Goal: Task Accomplishment & Management: Manage account settings

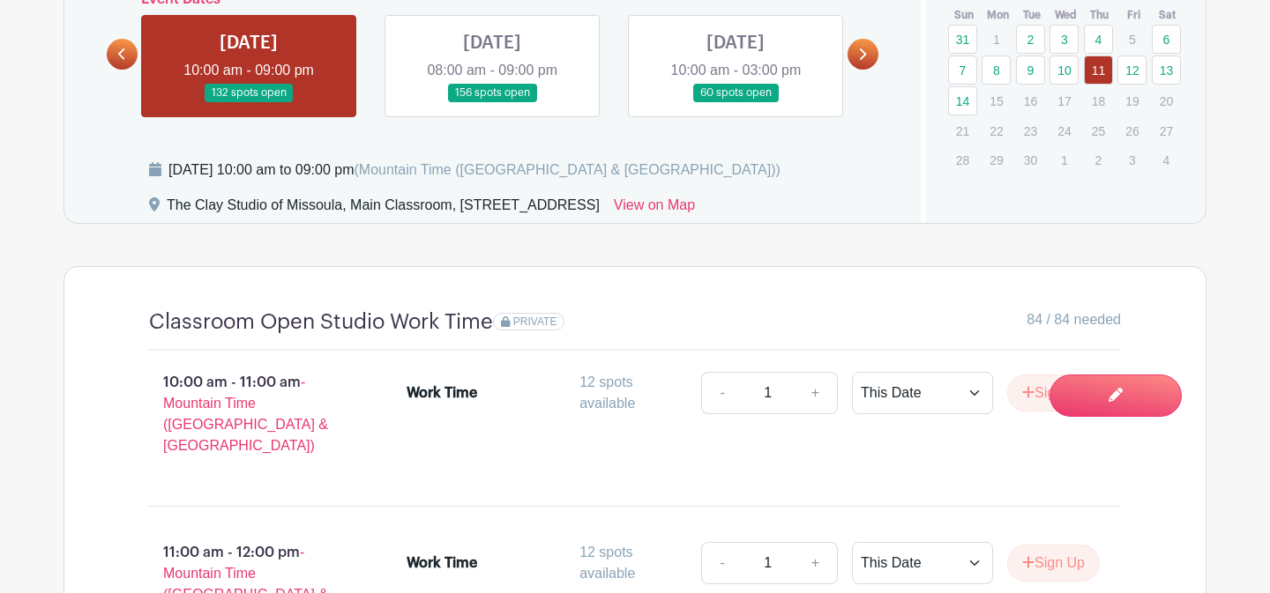
scroll to position [1105, 0]
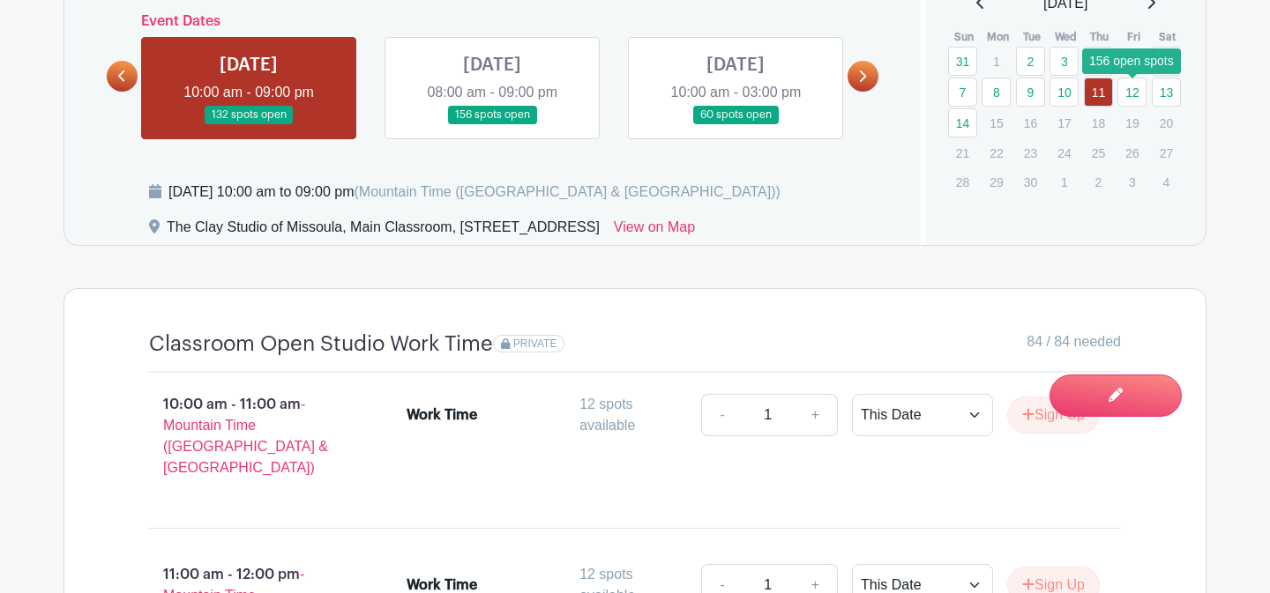
click at [1137, 86] on link "12" at bounding box center [1131, 92] width 29 height 29
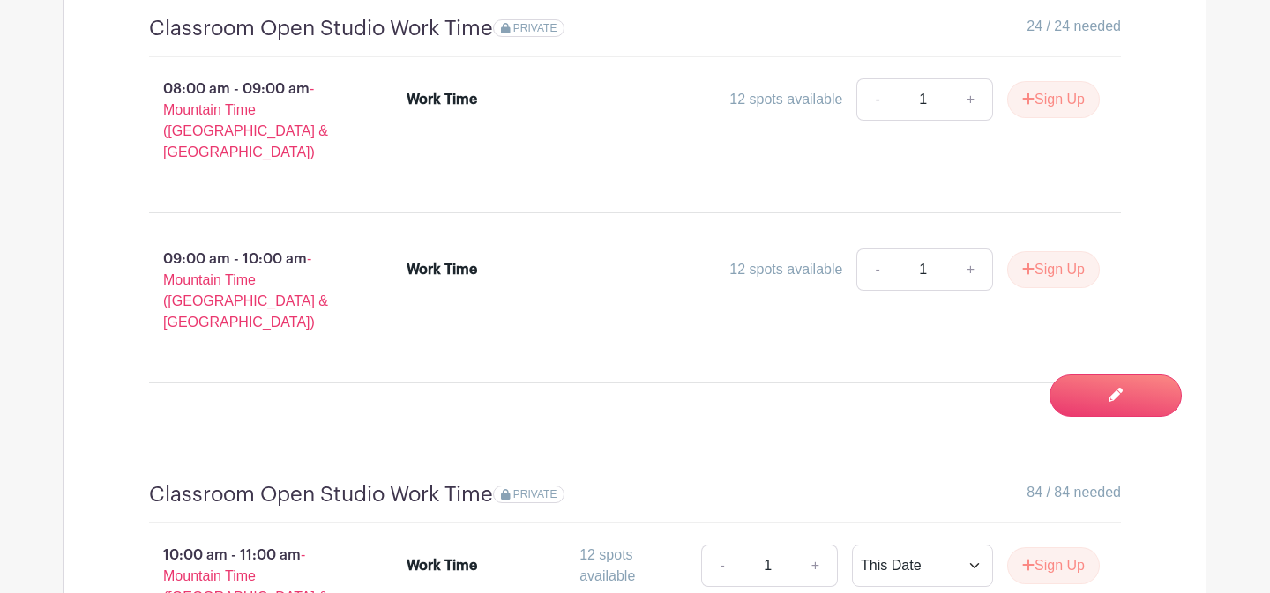
scroll to position [1357, 0]
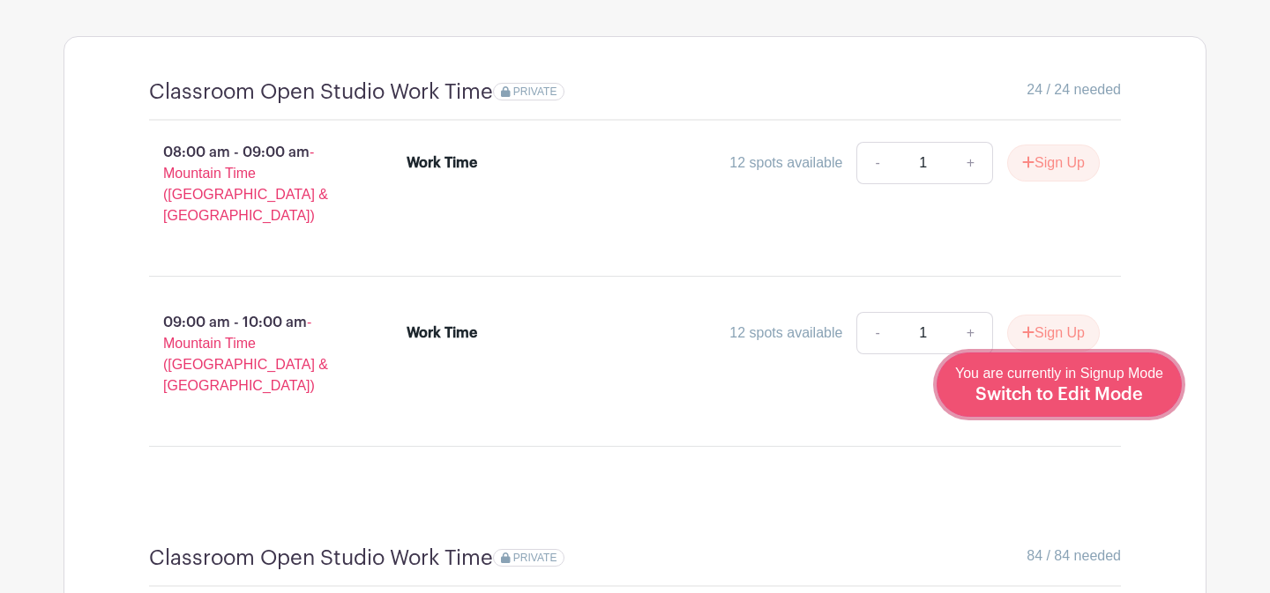
click at [1126, 406] on div "You are currently in Signup Mode Switch to Edit Mode" at bounding box center [1059, 384] width 208 height 43
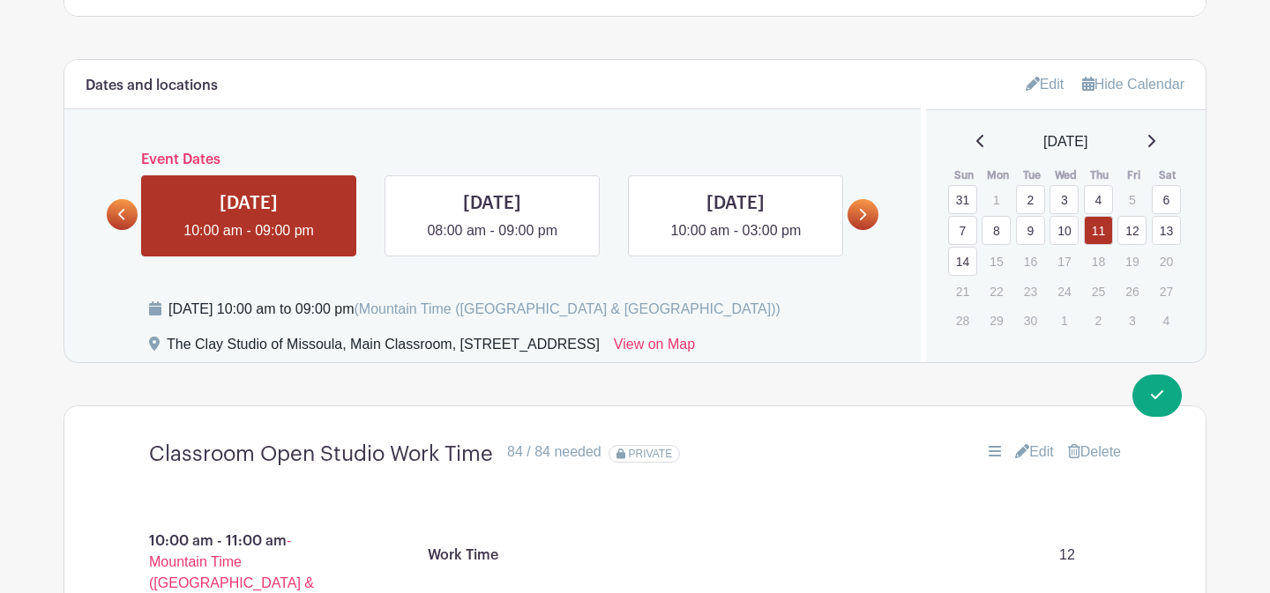
scroll to position [1019, 0]
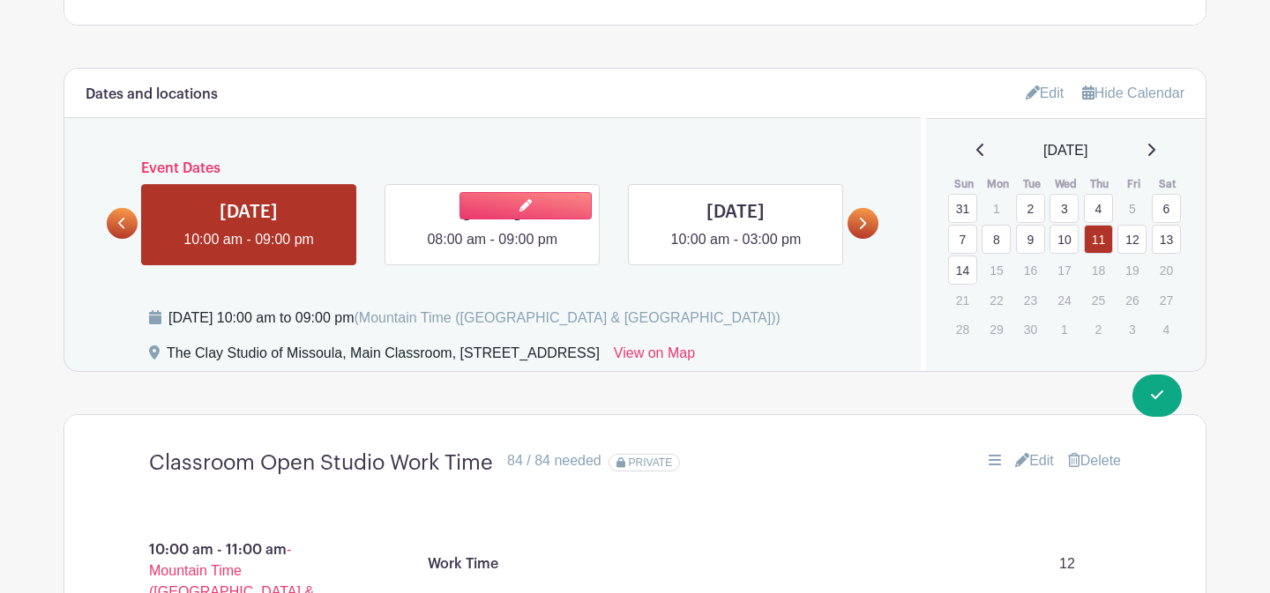
click at [492, 250] on link at bounding box center [492, 250] width 0 height 0
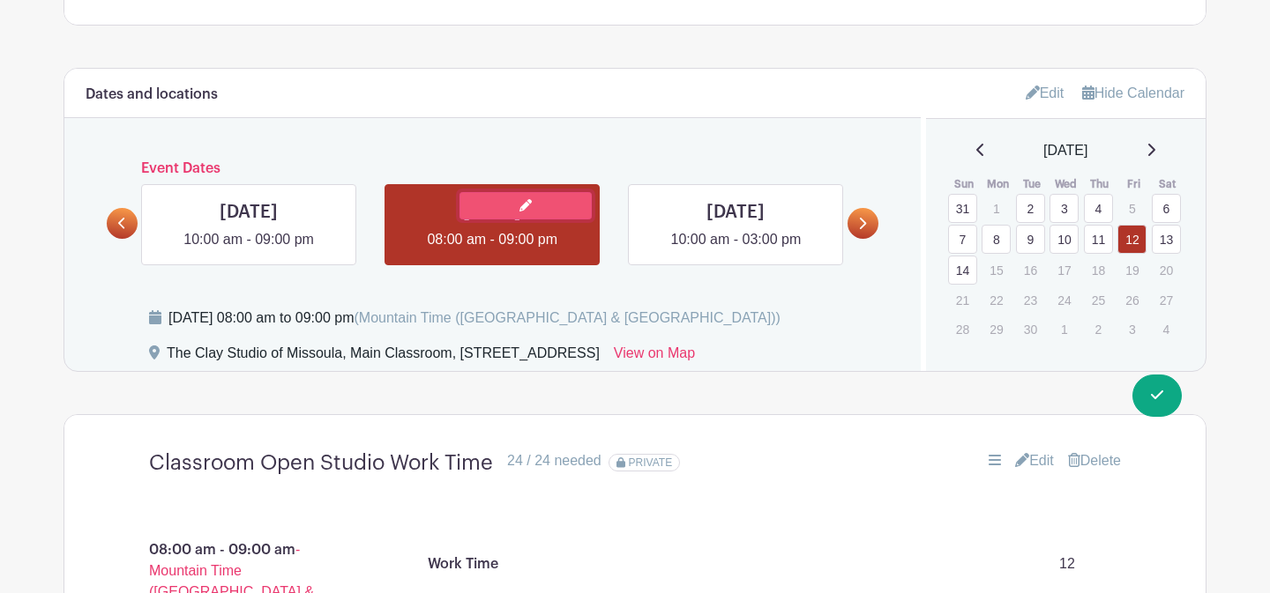
click at [502, 206] on link at bounding box center [525, 205] width 132 height 27
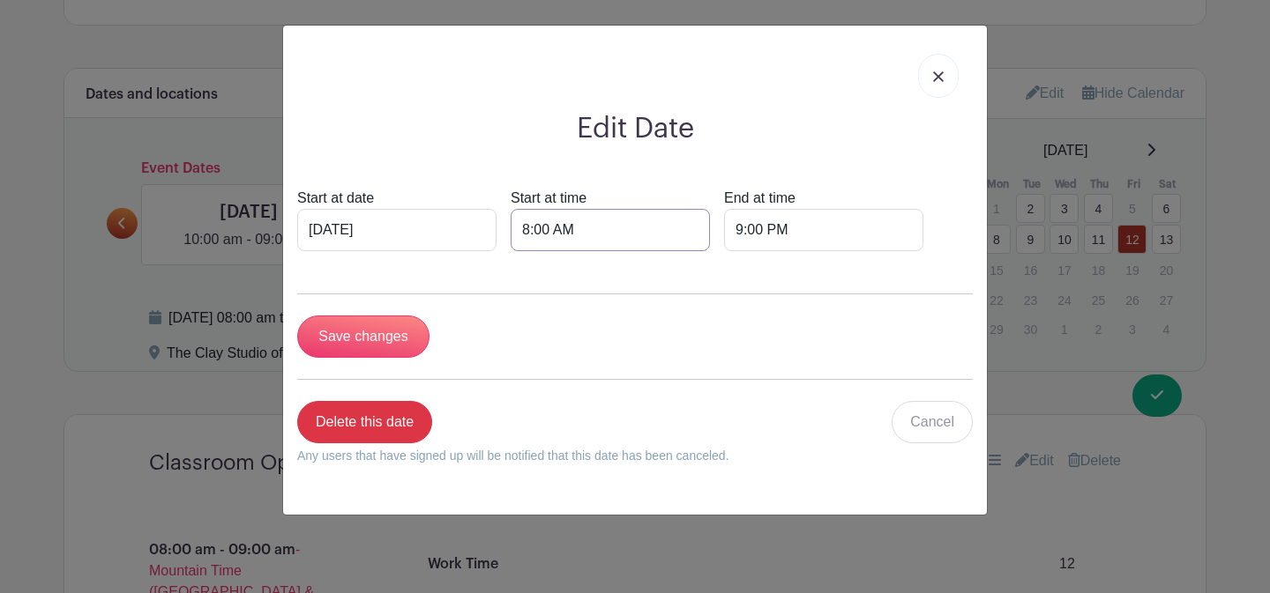
click at [511, 233] on input "8:00 AM" at bounding box center [610, 230] width 199 height 42
click at [521, 302] on div "08" at bounding box center [518, 309] width 57 height 34
click at [663, 349] on div "10" at bounding box center [650, 347] width 59 height 34
type input "10:00 AM"
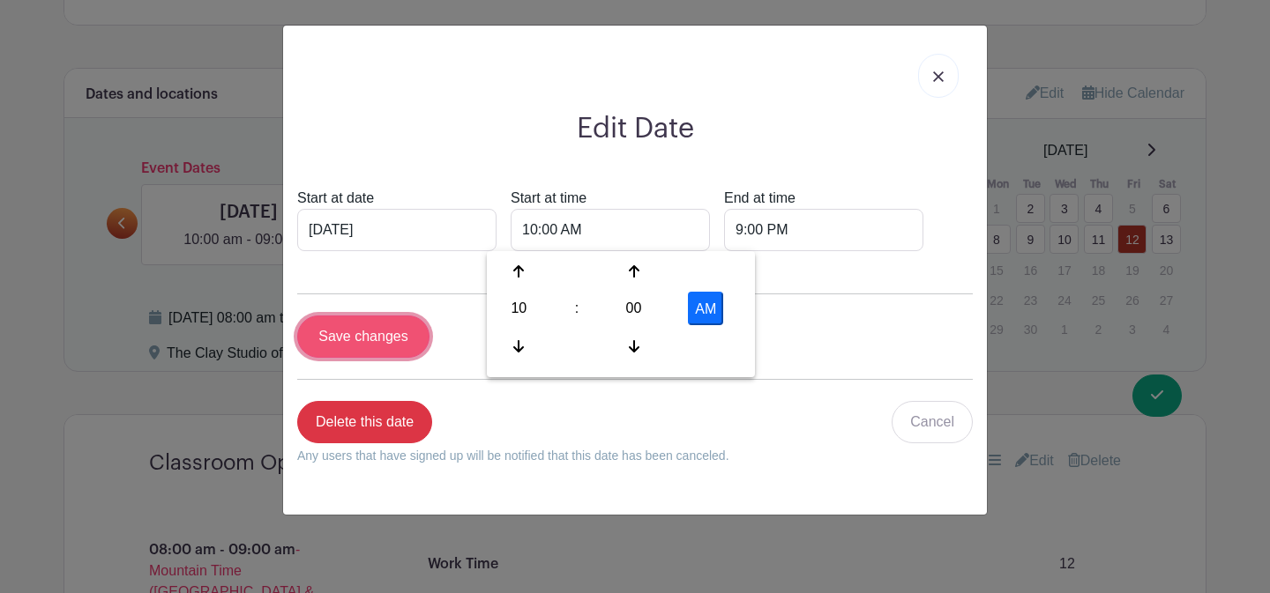
click at [385, 346] on input "Save changes" at bounding box center [363, 337] width 132 height 42
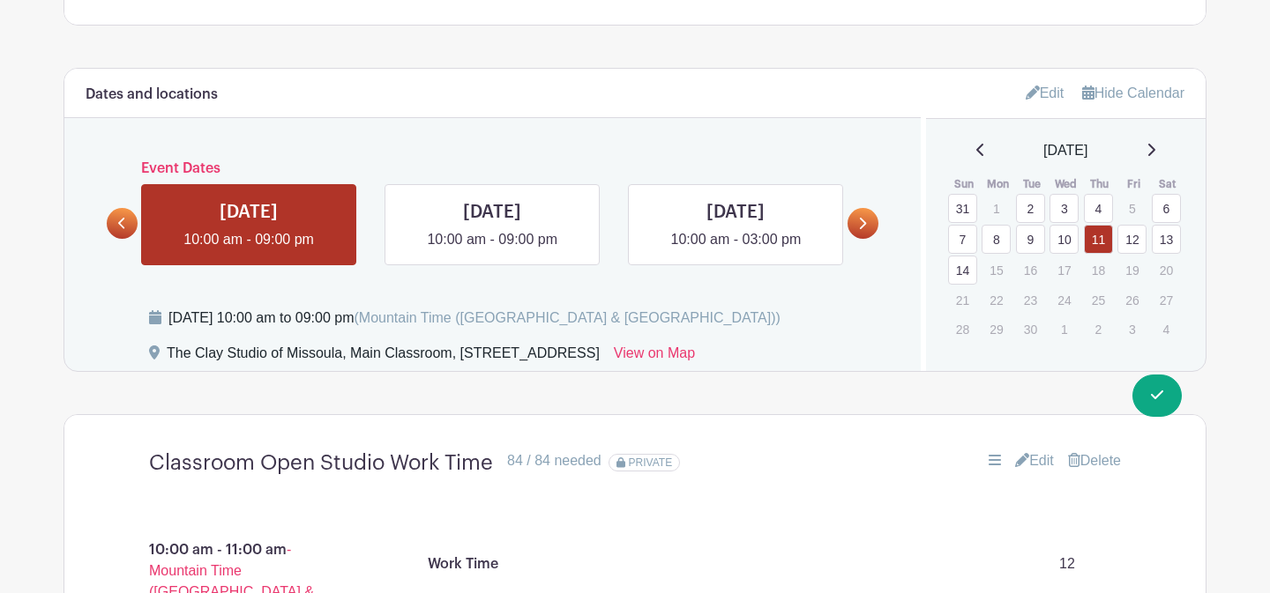
click at [1135, 242] on link "12" at bounding box center [1131, 239] width 29 height 29
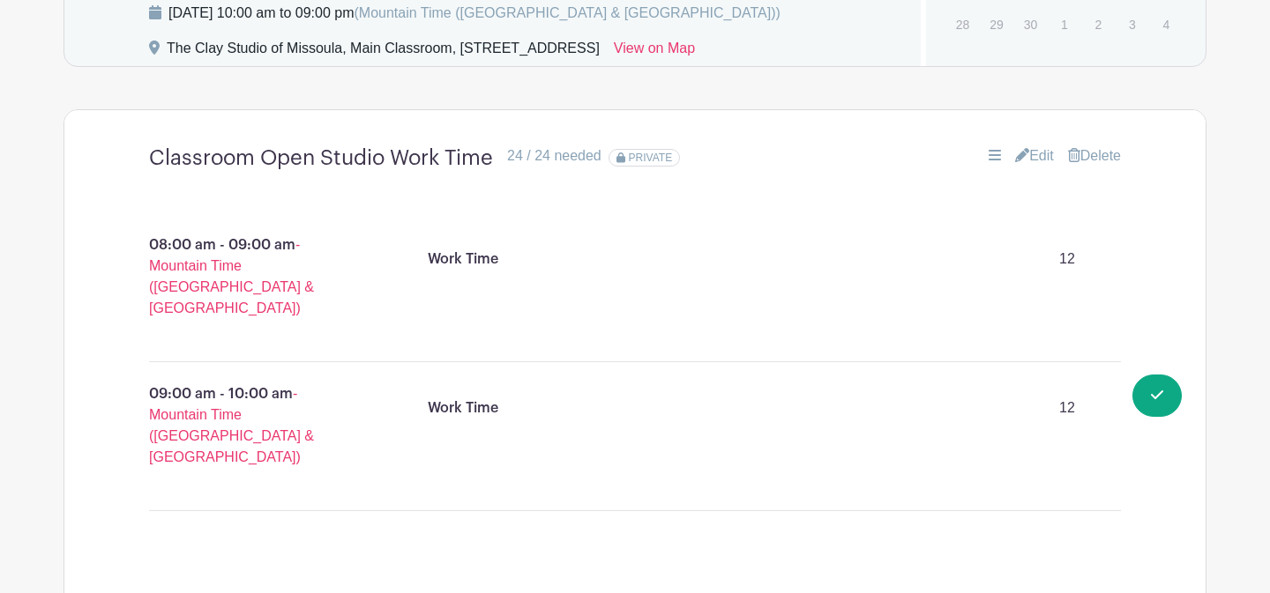
scroll to position [1470, 0]
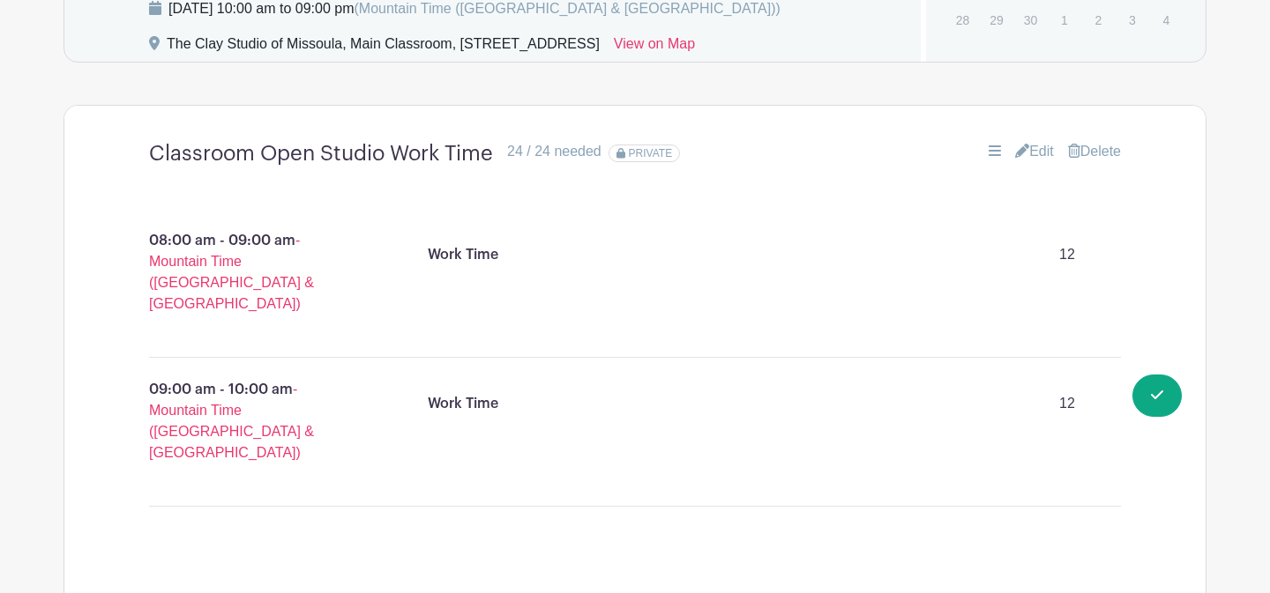
click at [1078, 153] on link "Delete" at bounding box center [1094, 151] width 53 height 21
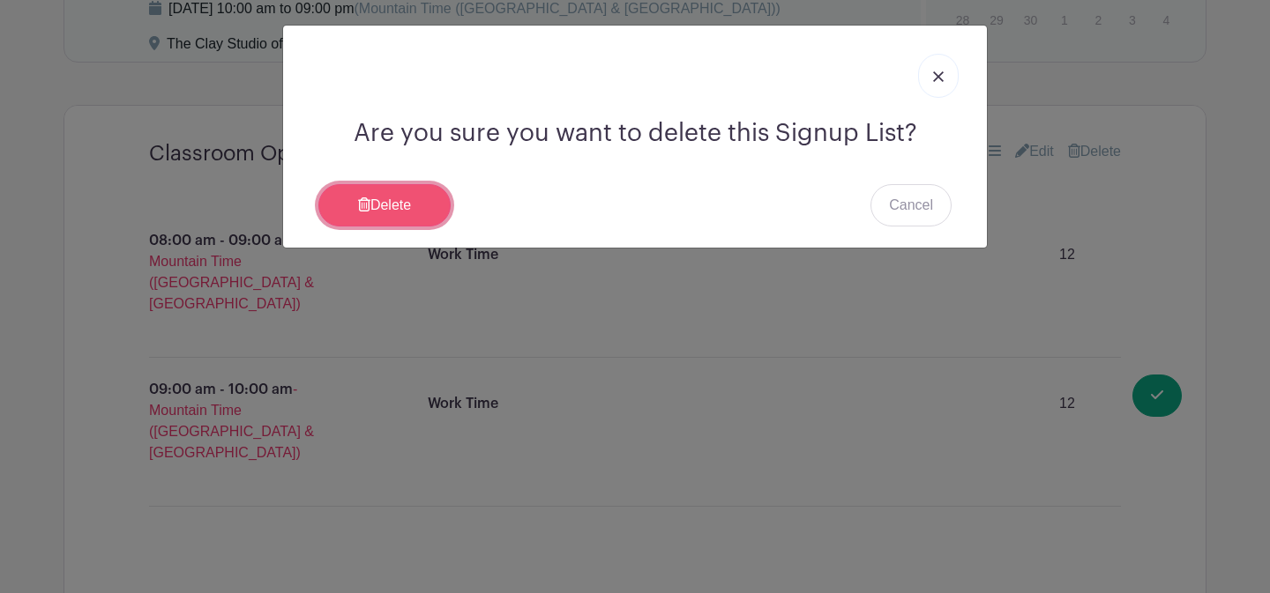
click at [395, 212] on link "Delete" at bounding box center [384, 205] width 132 height 42
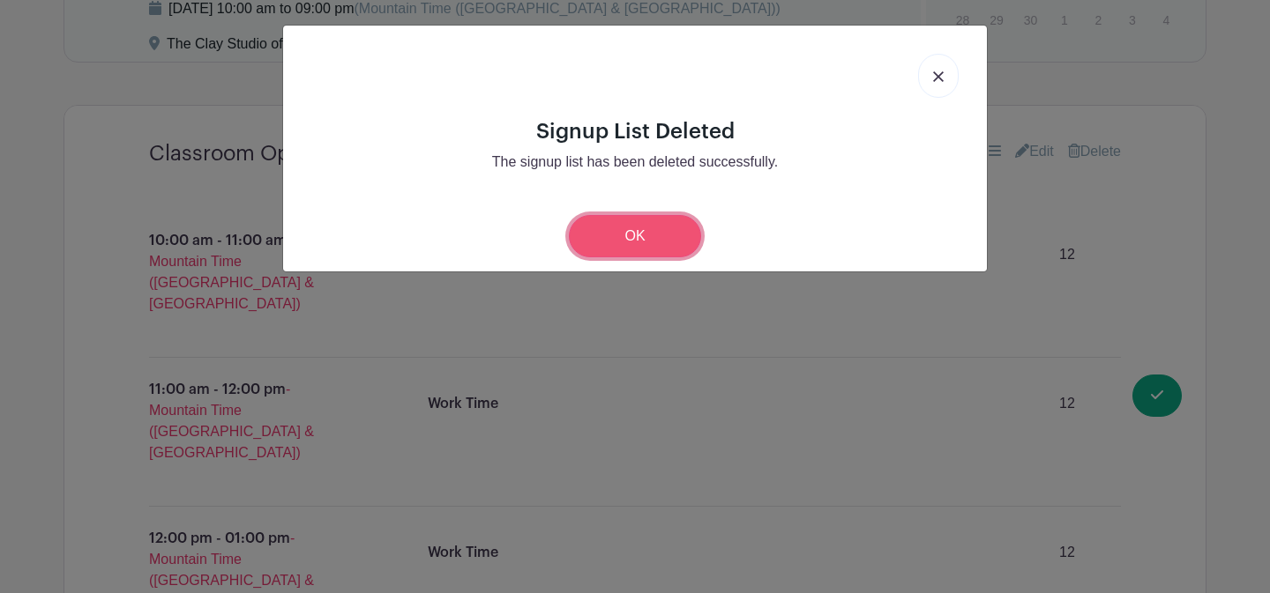
click at [665, 234] on link "OK" at bounding box center [635, 236] width 132 height 42
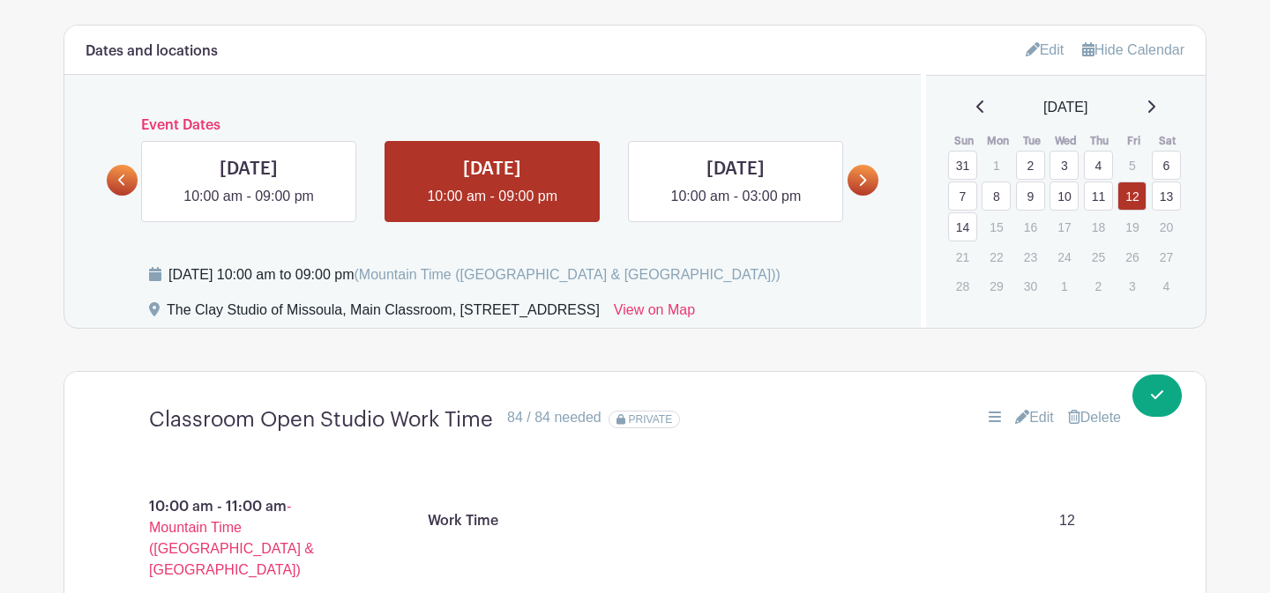
scroll to position [1050, 0]
